Goal: Task Accomplishment & Management: Manage account settings

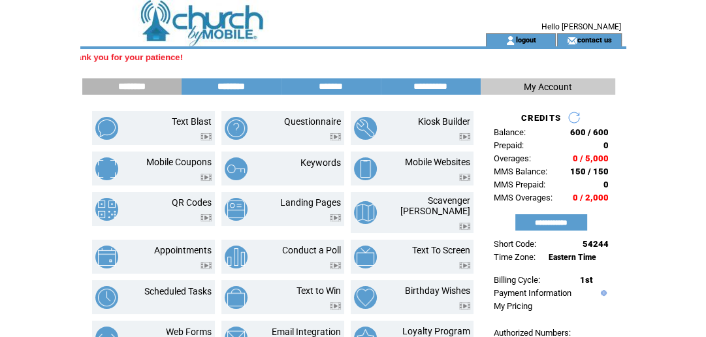
click at [245, 82] on input "********" at bounding box center [231, 86] width 98 height 11
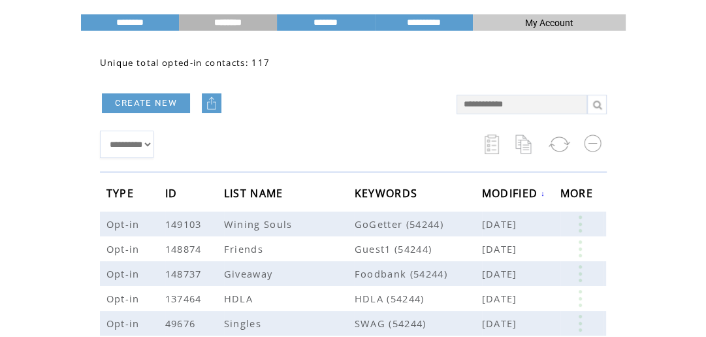
scroll to position [71, 0]
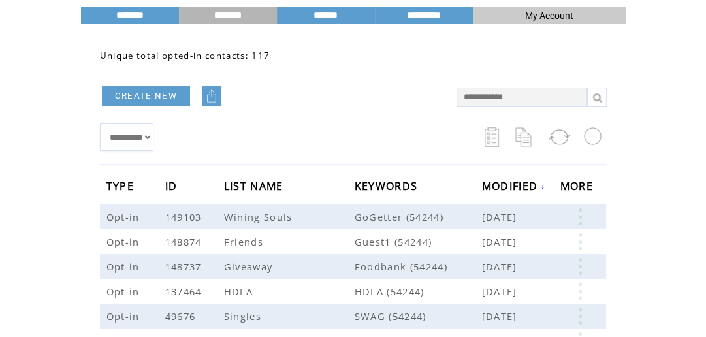
drag, startPoint x: 713, startPoint y: 162, endPoint x: 588, endPoint y: 197, distance: 129.6
click at [605, 217] on td at bounding box center [604, 216] width 3 height 25
click at [574, 289] on link at bounding box center [579, 291] width 39 height 17
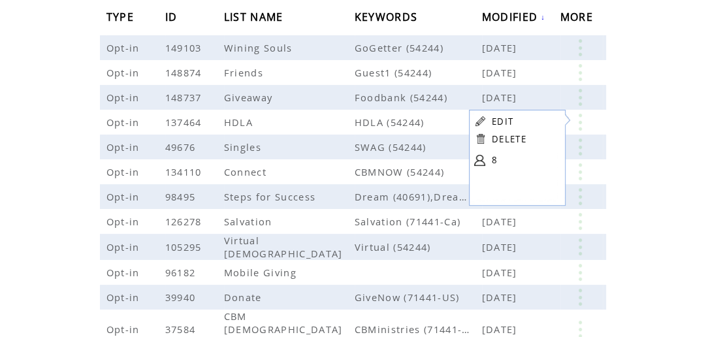
scroll to position [243, 0]
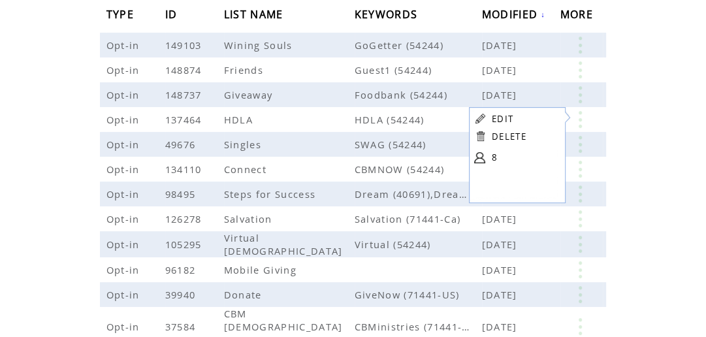
click at [495, 157] on link "8" at bounding box center [524, 158] width 65 height 20
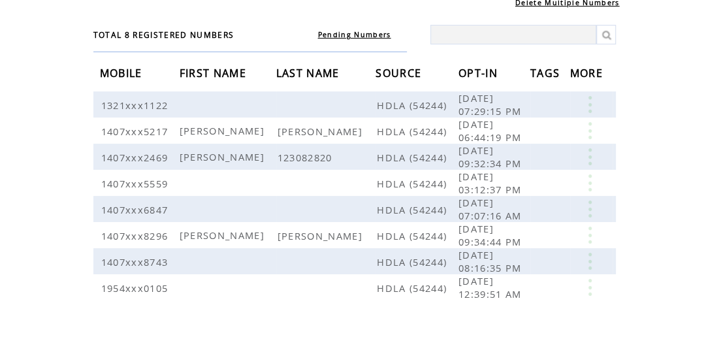
scroll to position [110, 0]
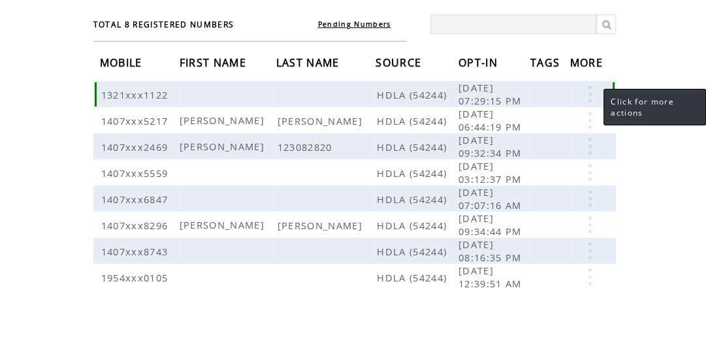
click at [590, 96] on link at bounding box center [589, 94] width 39 height 17
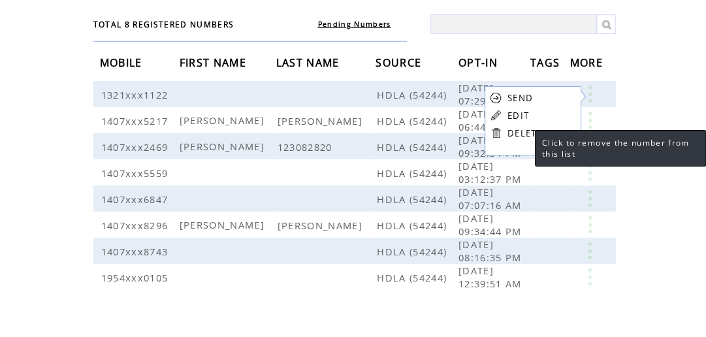
click at [522, 136] on link "DELETE" at bounding box center [524, 133] width 35 height 12
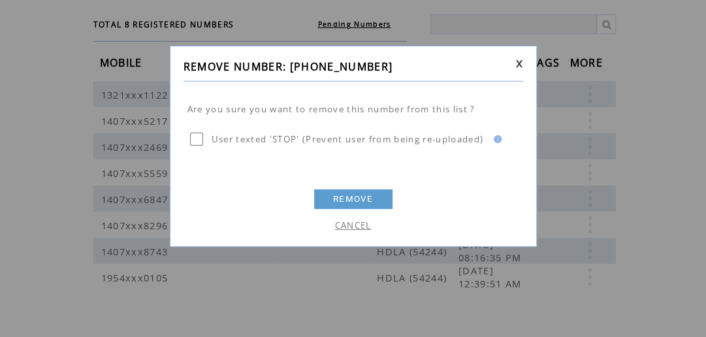
click at [311, 119] on td at bounding box center [353, 123] width 333 height 8
click at [330, 201] on link "REMOVE" at bounding box center [353, 199] width 78 height 20
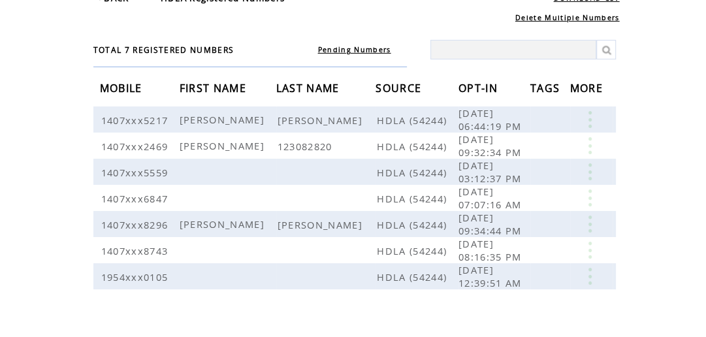
scroll to position [86, 0]
drag, startPoint x: 713, startPoint y: 161, endPoint x: 655, endPoint y: 193, distance: 66.3
click at [655, 193] on html "**********" at bounding box center [353, 82] width 706 height 337
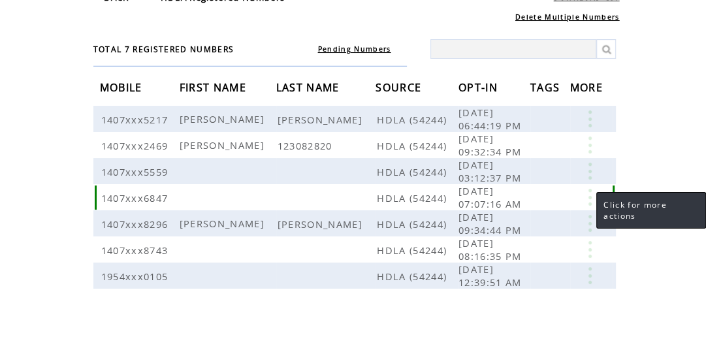
click at [583, 198] on link at bounding box center [589, 197] width 39 height 17
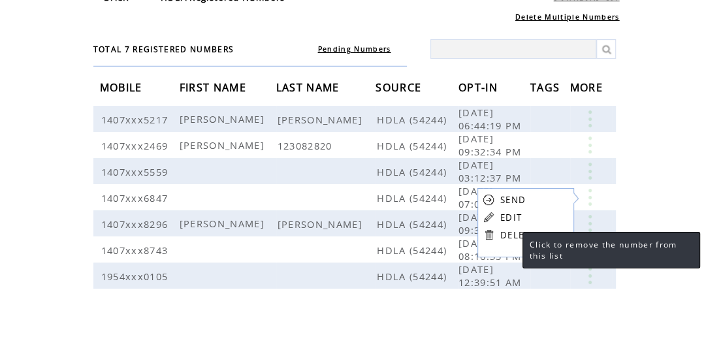
click at [509, 235] on link "DELETE" at bounding box center [517, 235] width 35 height 12
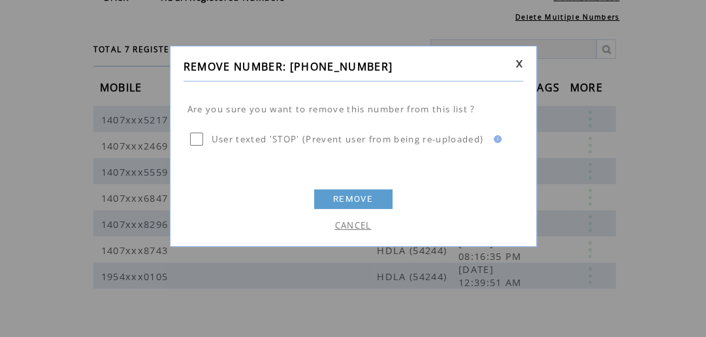
click at [367, 194] on link "REMOVE" at bounding box center [353, 199] width 78 height 20
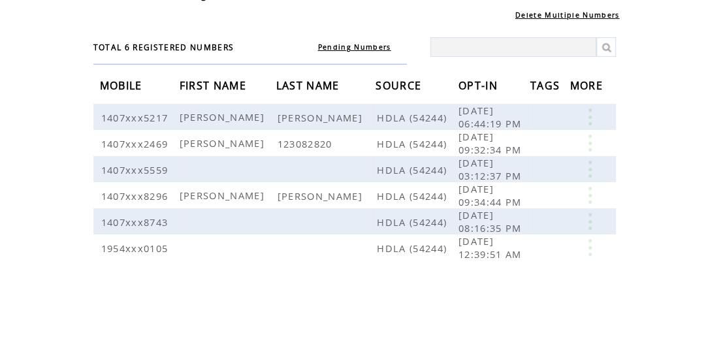
scroll to position [89, 0]
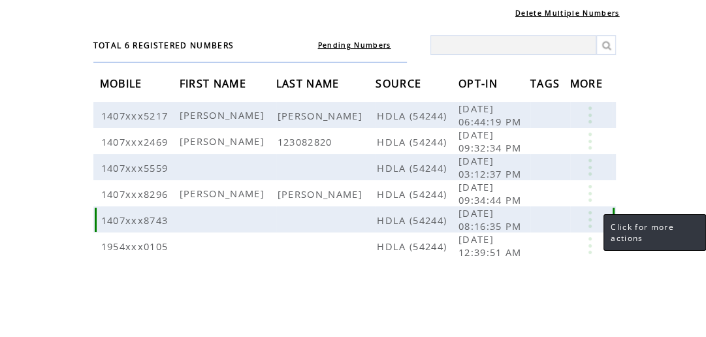
click at [586, 217] on link at bounding box center [589, 219] width 39 height 17
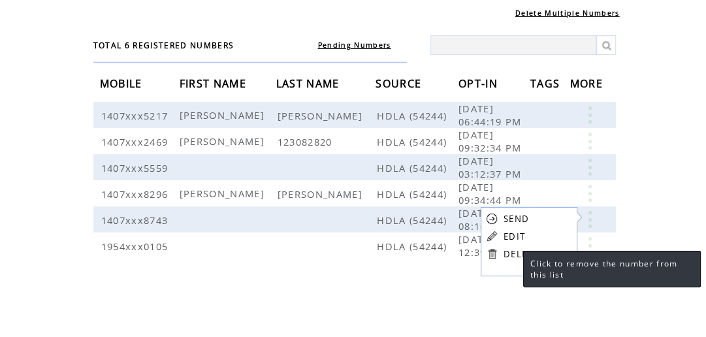
click at [510, 249] on link "DELETE" at bounding box center [520, 254] width 35 height 12
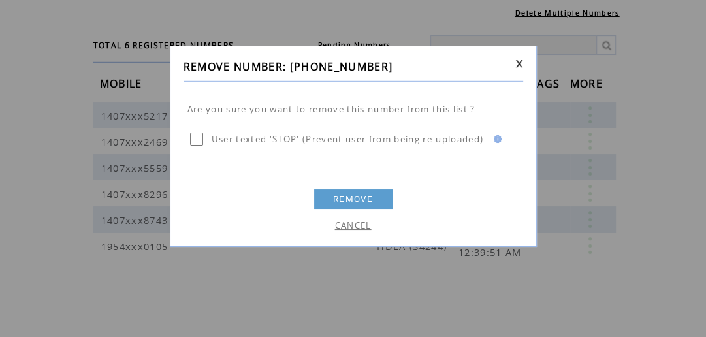
click at [347, 195] on link "REMOVE" at bounding box center [353, 199] width 78 height 20
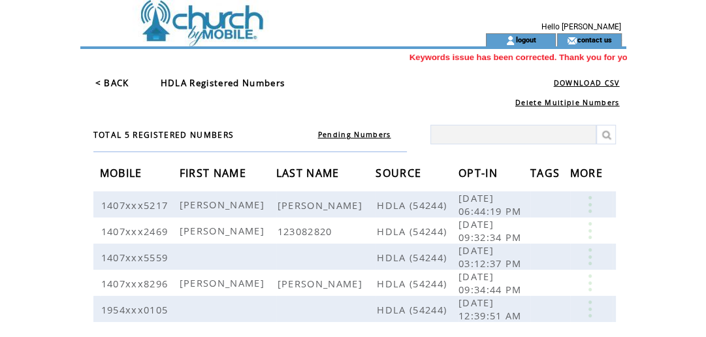
scroll to position [104, 0]
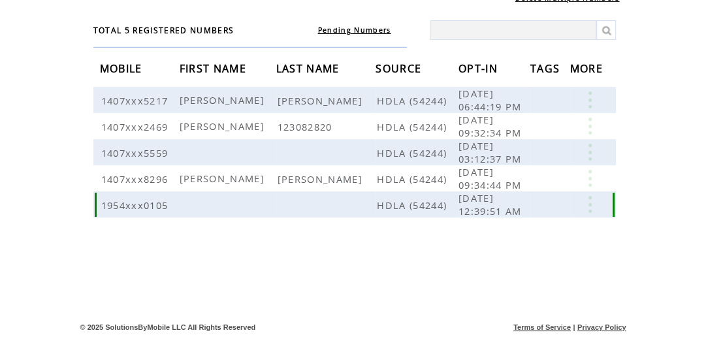
click at [588, 203] on link at bounding box center [589, 204] width 39 height 17
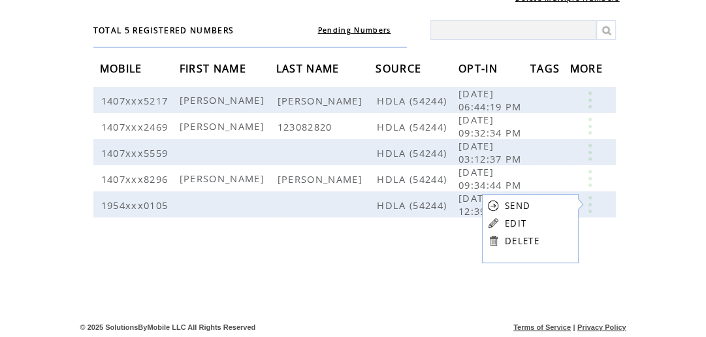
click at [510, 240] on link "DELETE" at bounding box center [522, 241] width 35 height 12
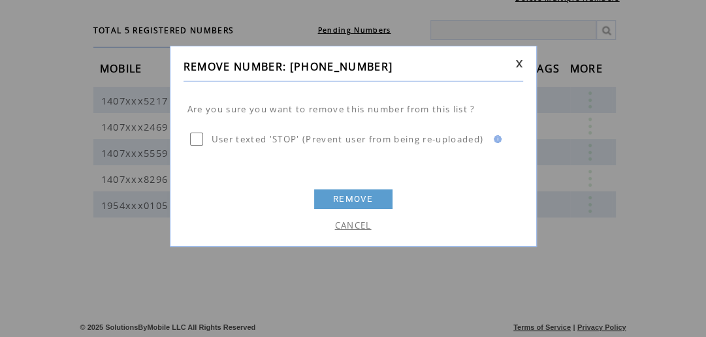
click at [341, 195] on link "REMOVE" at bounding box center [353, 199] width 78 height 20
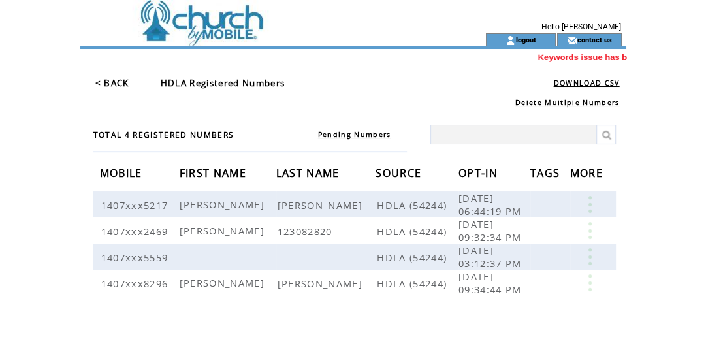
click at [104, 83] on link "< BACK" at bounding box center [112, 83] width 34 height 12
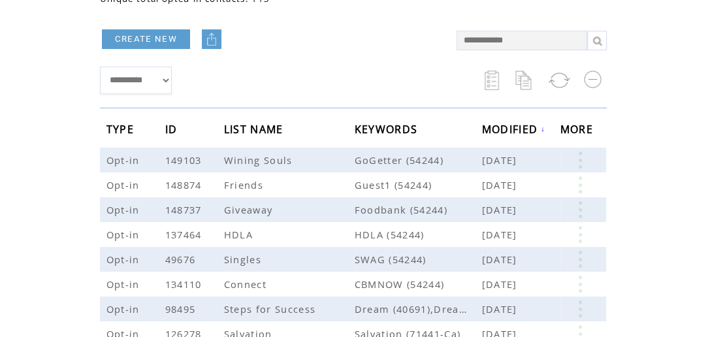
scroll to position [183, 0]
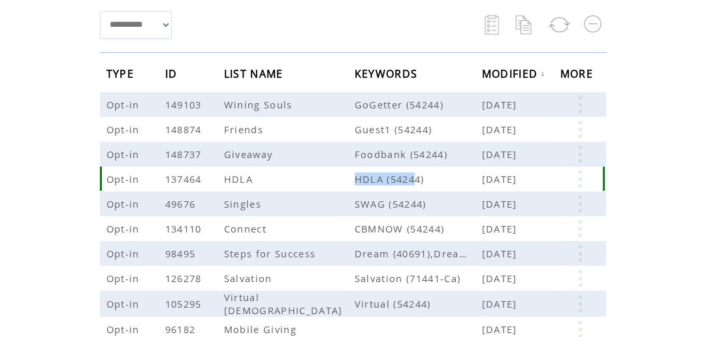
drag, startPoint x: 355, startPoint y: 180, endPoint x: 415, endPoint y: 185, distance: 59.7
click at [415, 185] on td "HDLA (54244)" at bounding box center [417, 178] width 127 height 25
click at [395, 14] on td "**********" at bounding box center [271, 25] width 343 height 40
drag, startPoint x: 426, startPoint y: 178, endPoint x: 349, endPoint y: 177, distance: 76.4
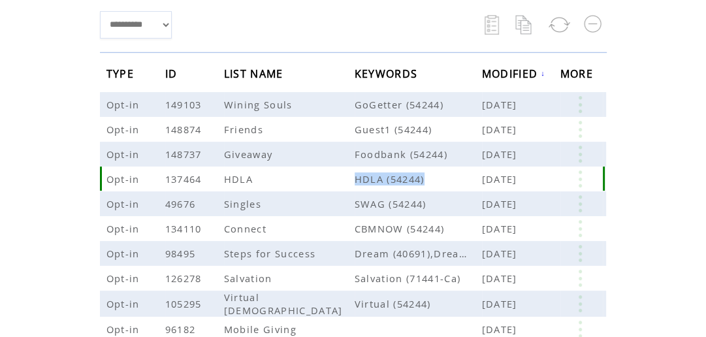
click at [349, 177] on tr "Opt-in 137464 HDLA HDLA (54244) [DATE]" at bounding box center [353, 178] width 506 height 25
copy tr "HDLA (54244)"
